Goal: Information Seeking & Learning: Learn about a topic

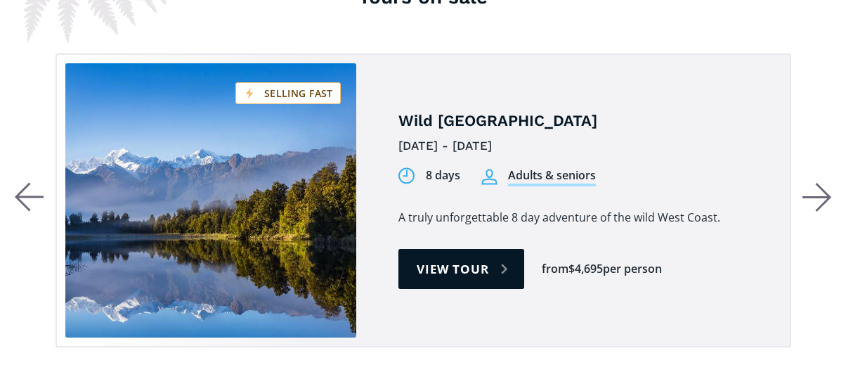
scroll to position [2741, 0]
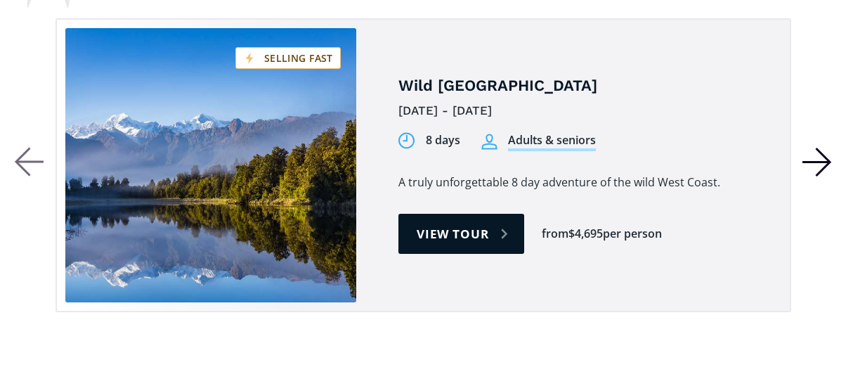
click at [826, 148] on icon "button" at bounding box center [824, 161] width 14 height 27
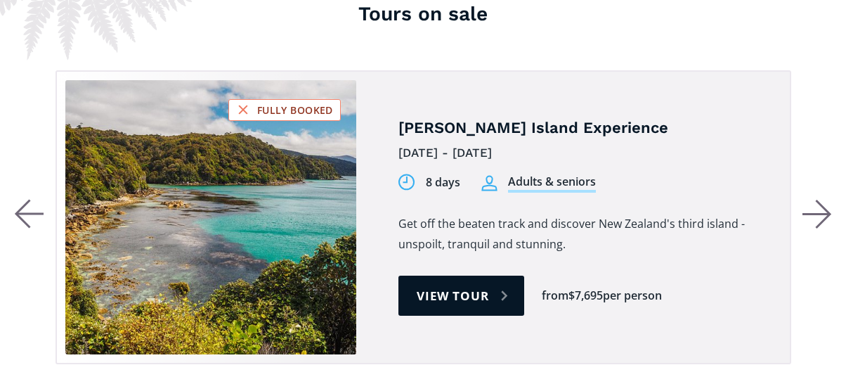
scroll to position [2671, 0]
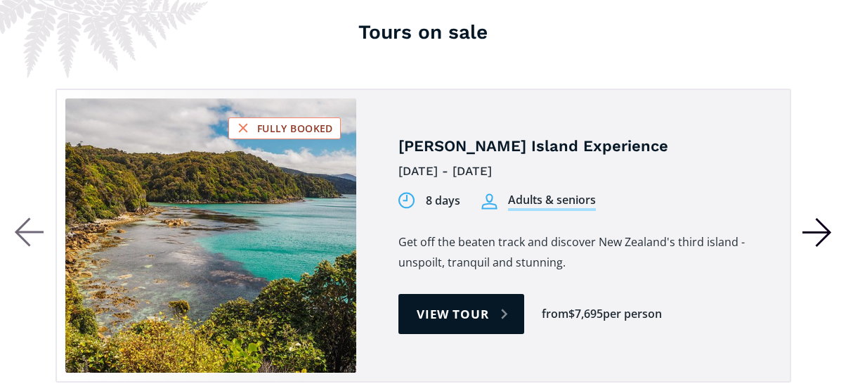
click at [827, 219] on icon "button" at bounding box center [824, 232] width 14 height 27
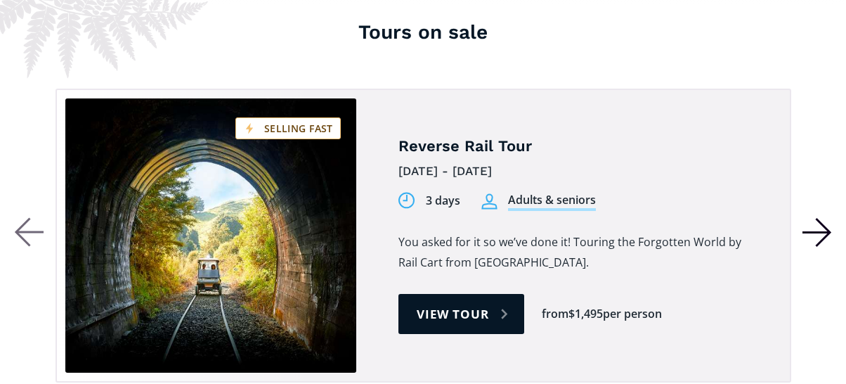
click at [827, 219] on icon "button" at bounding box center [824, 232] width 14 height 27
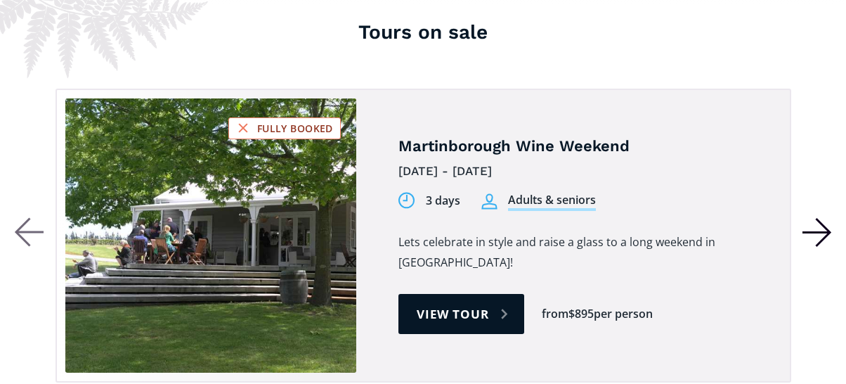
click at [827, 219] on icon "button" at bounding box center [824, 232] width 14 height 27
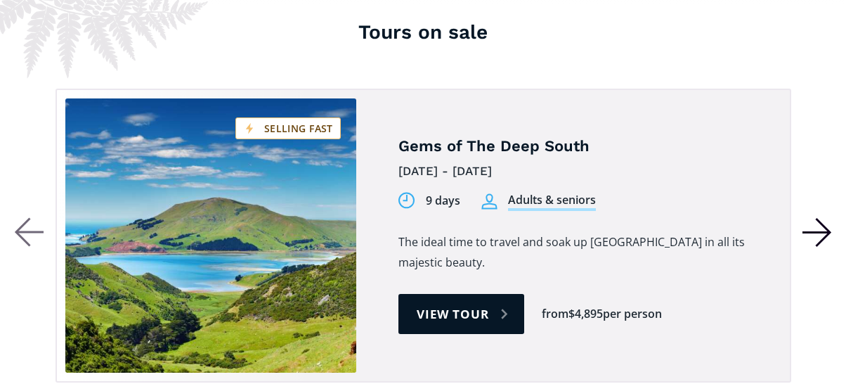
click at [827, 219] on icon "button" at bounding box center [824, 232] width 14 height 27
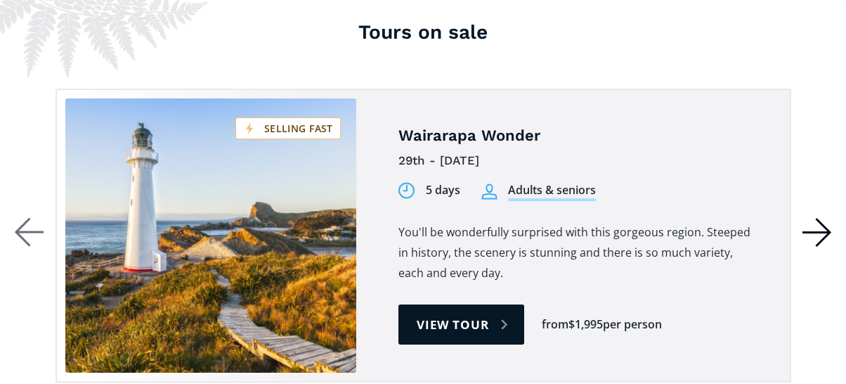
click at [827, 219] on icon "button" at bounding box center [824, 232] width 14 height 27
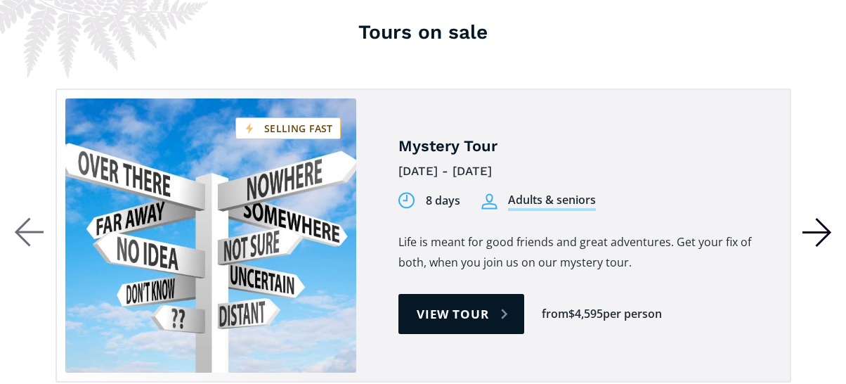
click at [827, 219] on icon "button" at bounding box center [824, 232] width 14 height 27
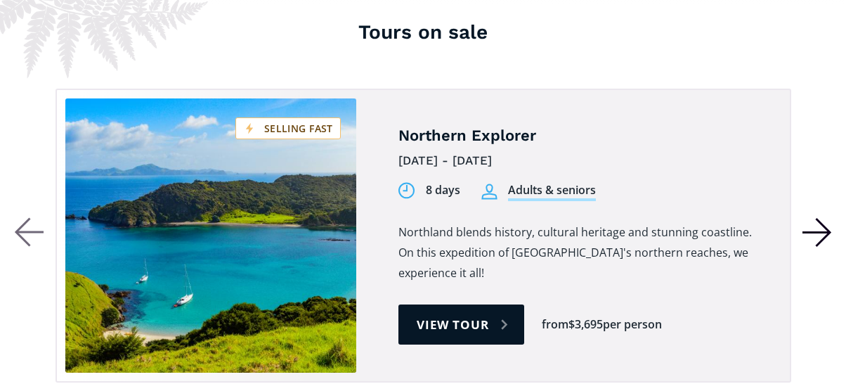
click at [827, 219] on icon "button" at bounding box center [824, 232] width 14 height 27
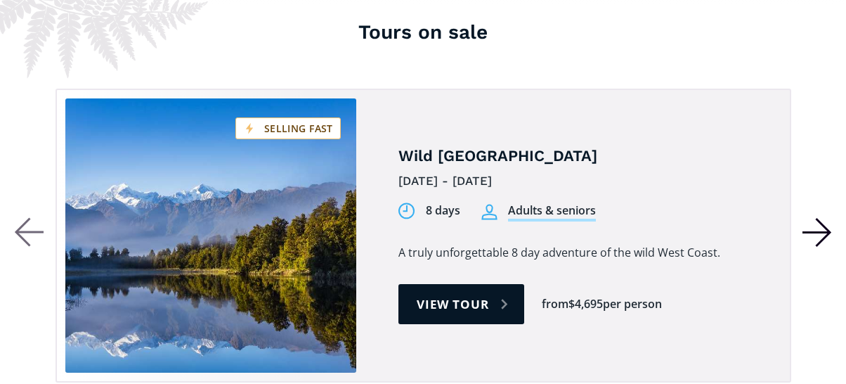
click at [827, 219] on icon "button" at bounding box center [824, 232] width 14 height 27
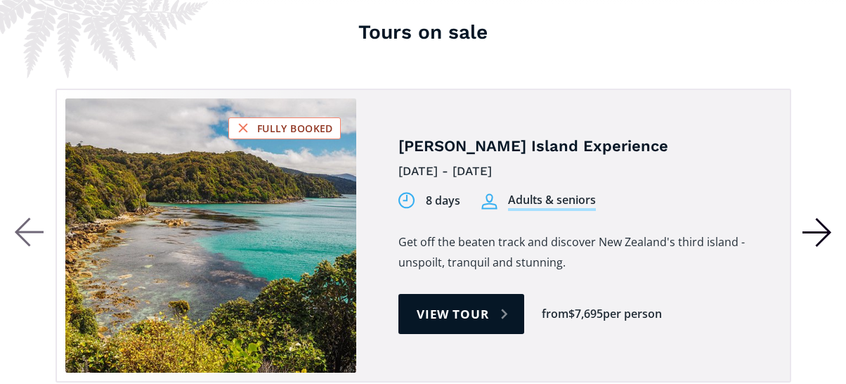
click at [827, 217] on icon "button" at bounding box center [818, 232] width 30 height 30
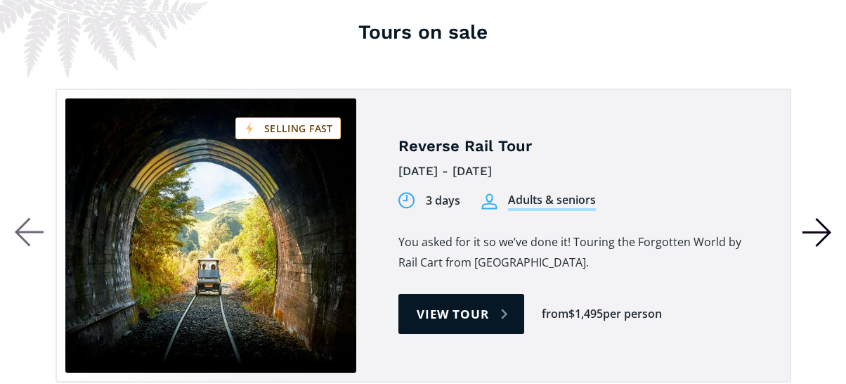
click at [827, 217] on icon "button" at bounding box center [818, 232] width 30 height 30
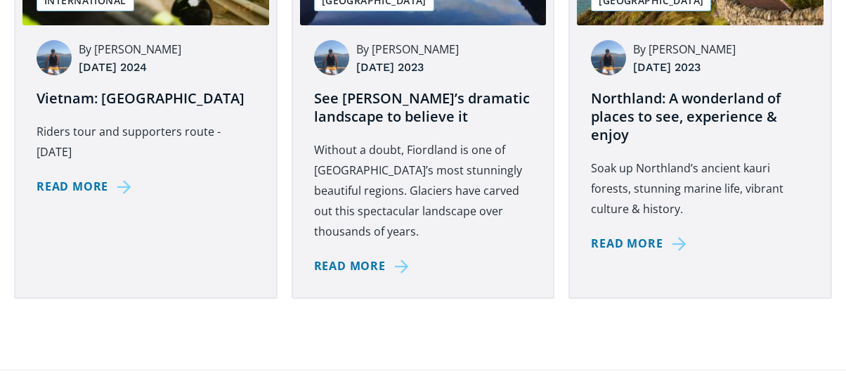
scroll to position [4709, 0]
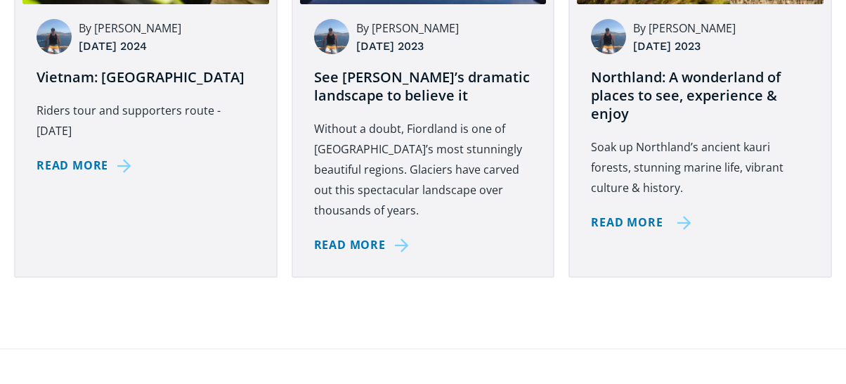
click at [640, 212] on div "Read more" at bounding box center [627, 222] width 72 height 20
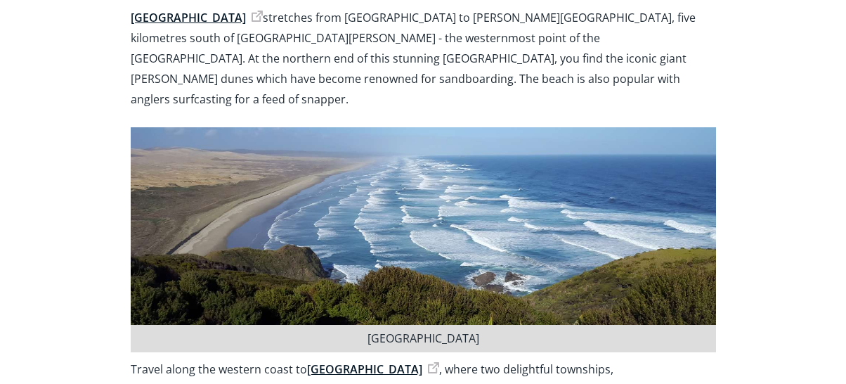
scroll to position [2882, 0]
